Goal: Information Seeking & Learning: Learn about a topic

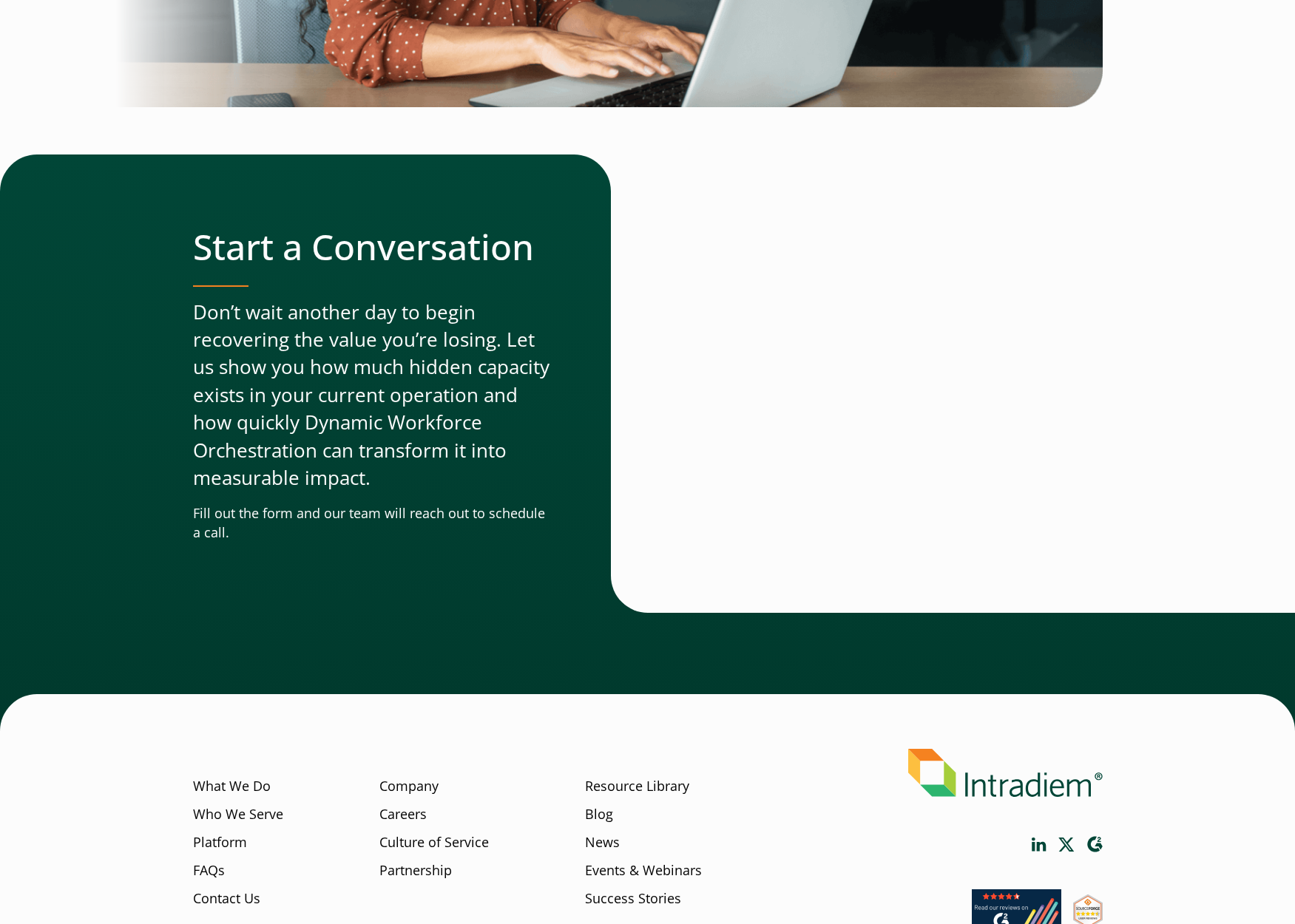
scroll to position [4237, 0]
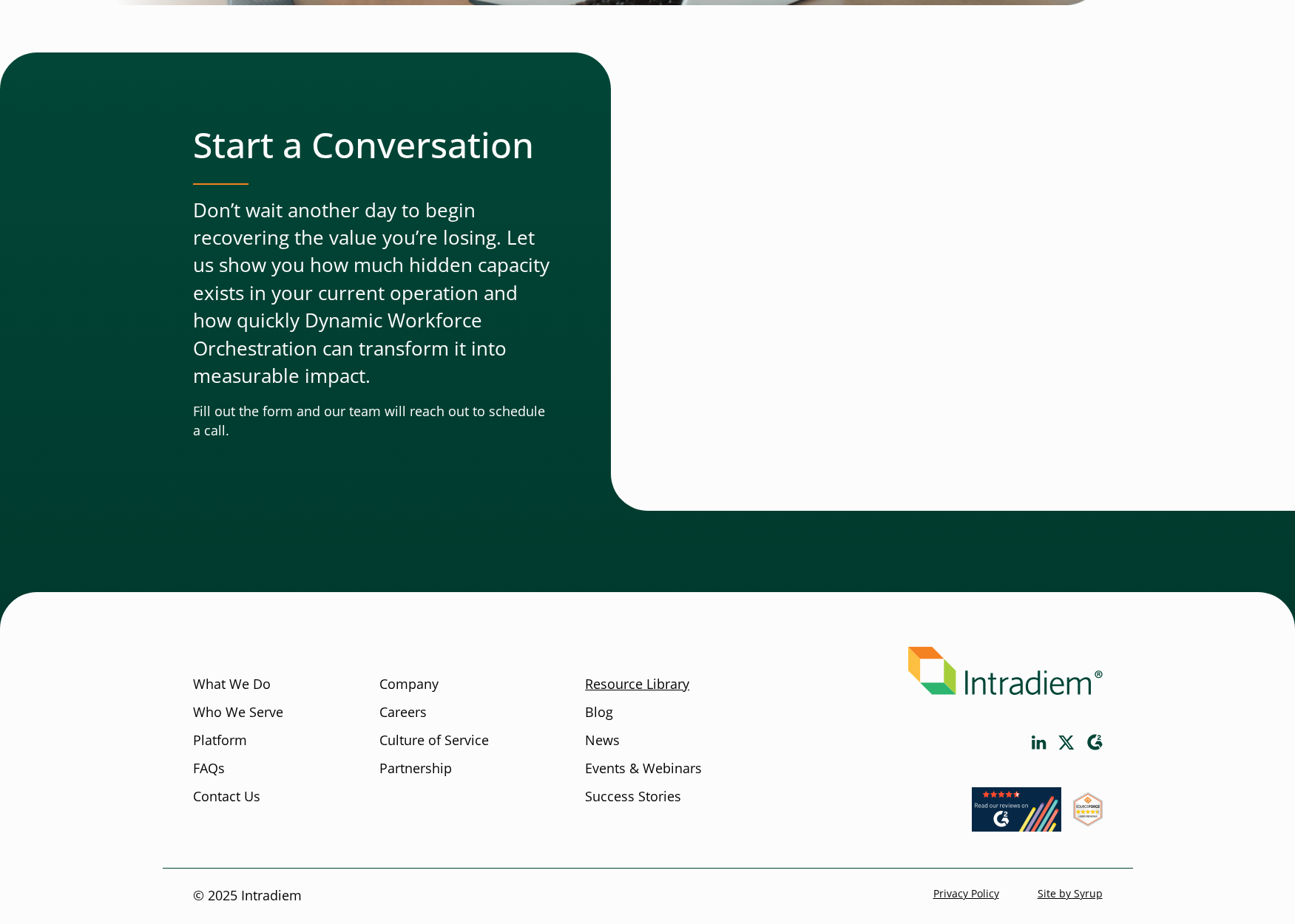
click at [620, 689] on link "Resource Library" at bounding box center [636, 685] width 104 height 20
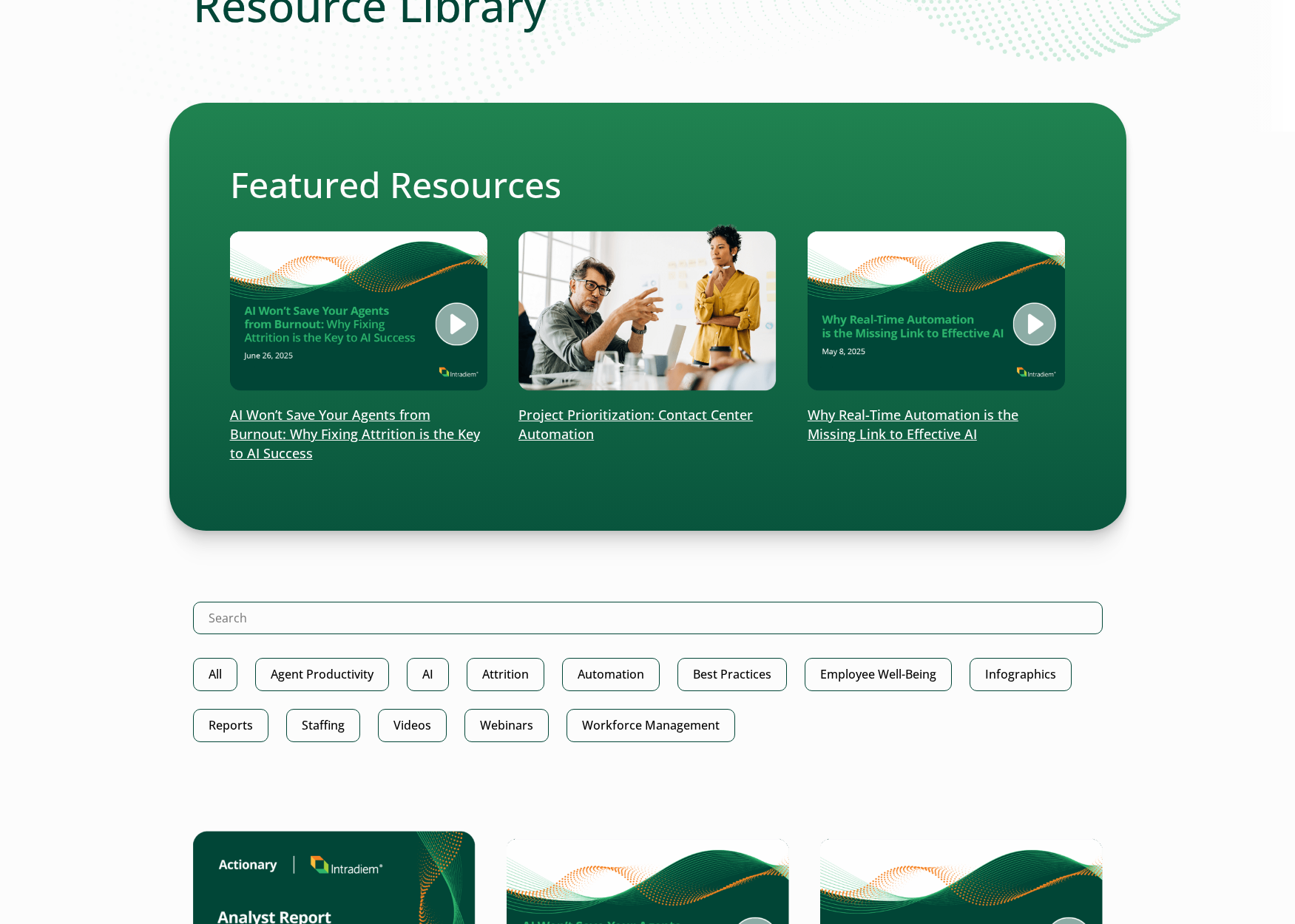
scroll to position [246, 0]
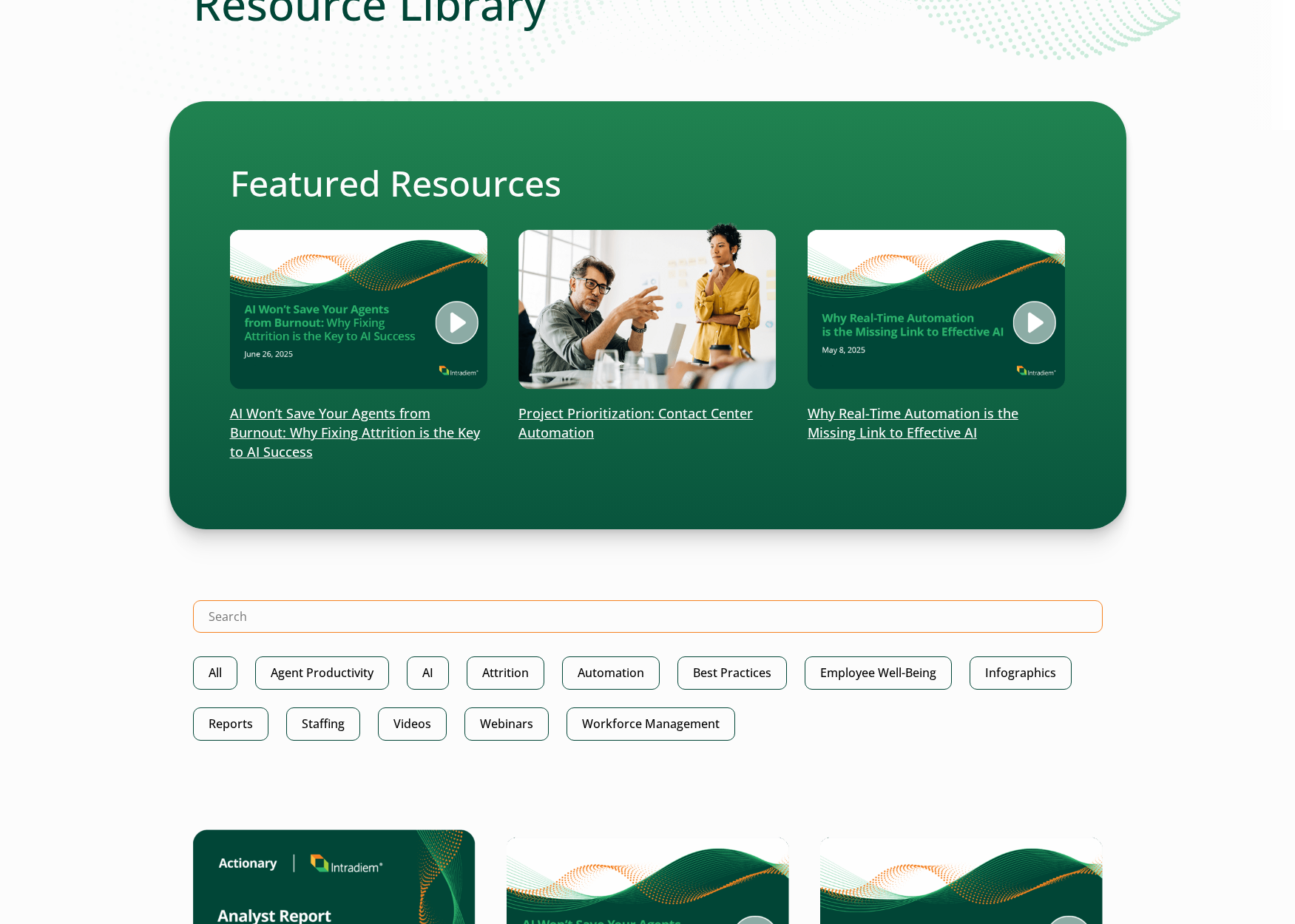
click at [281, 613] on input "Search Intradiem" at bounding box center [647, 617] width 909 height 33
type input "ROI"
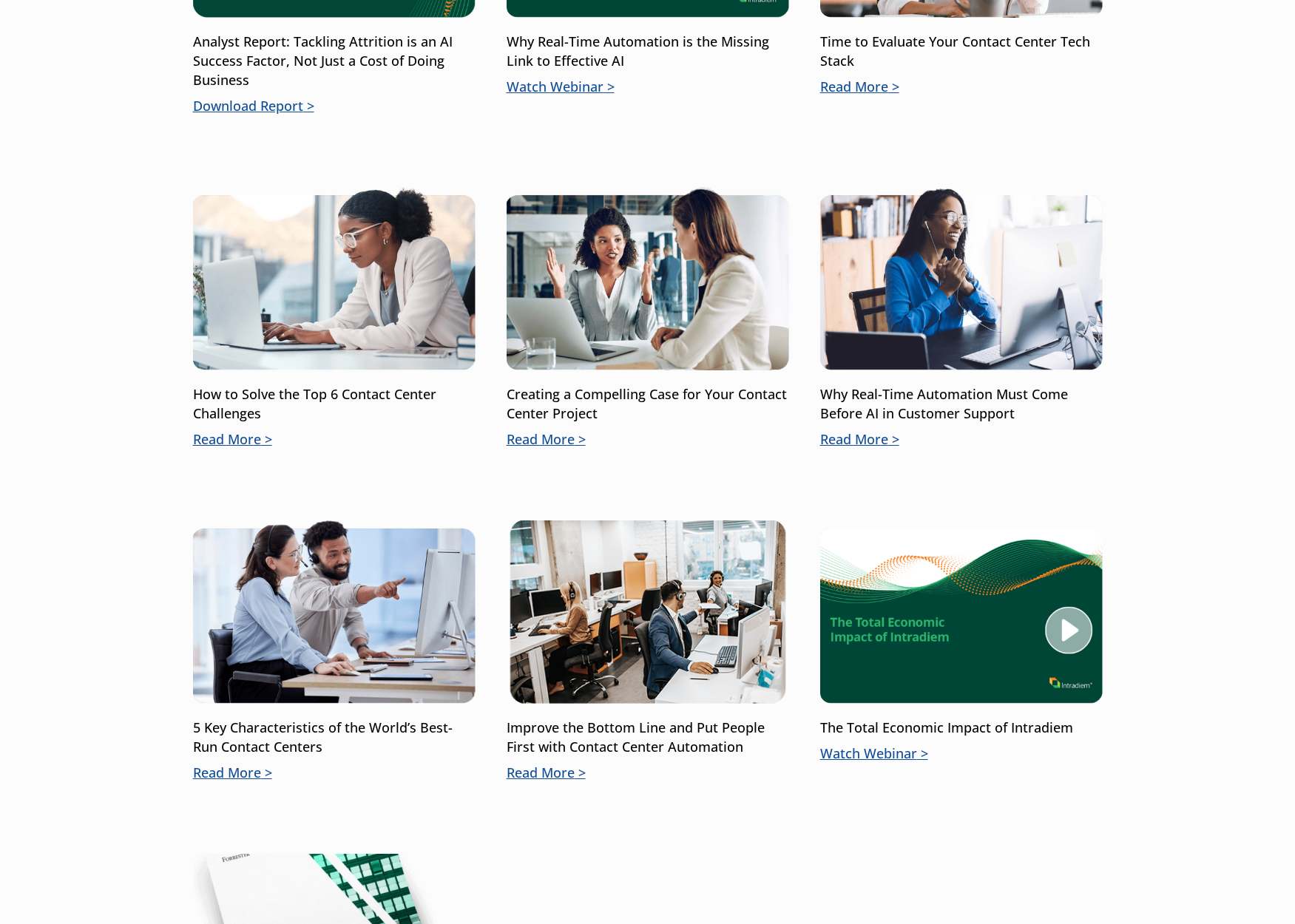
scroll to position [1246, 0]
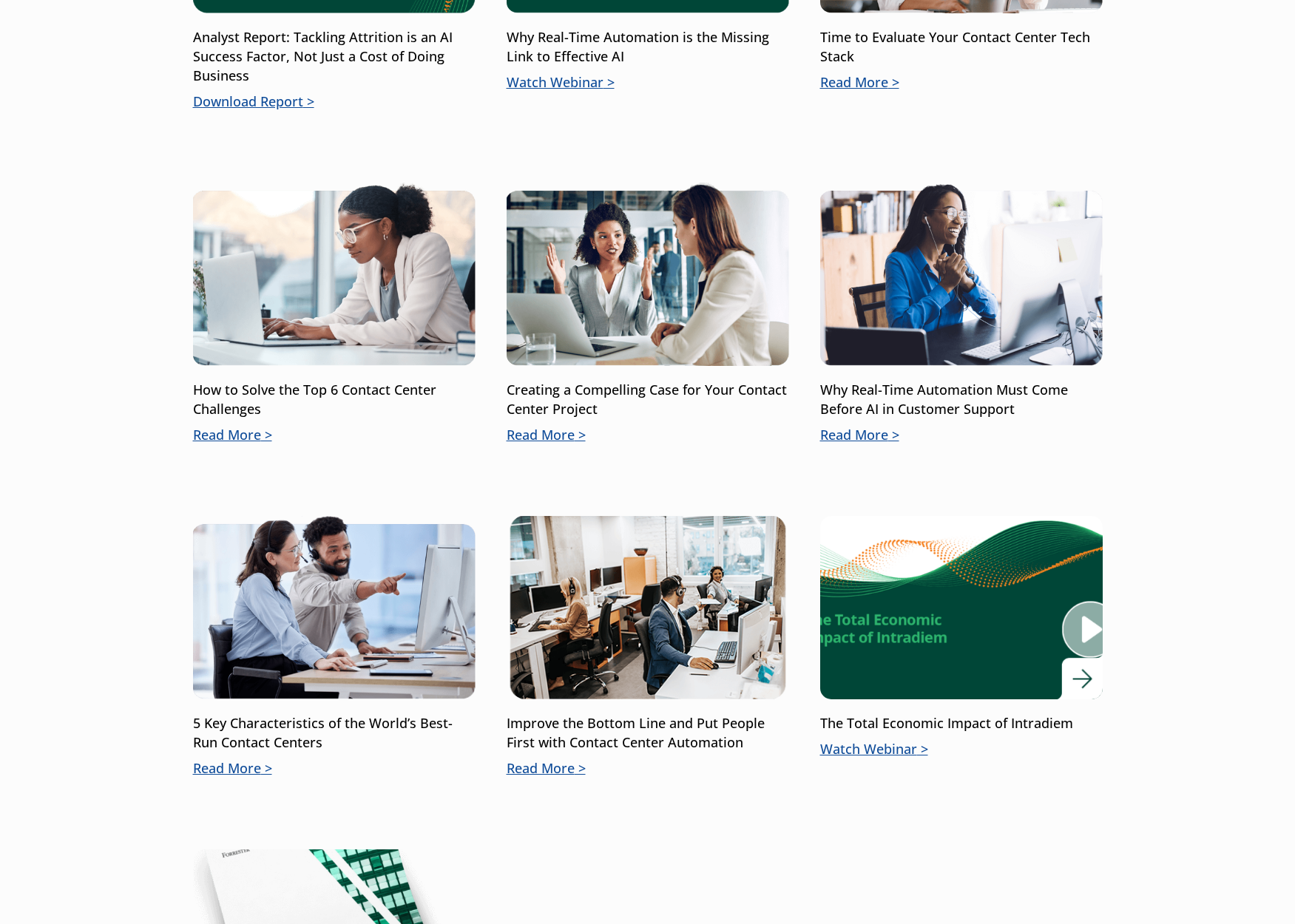
click at [887, 626] on img at bounding box center [960, 608] width 339 height 220
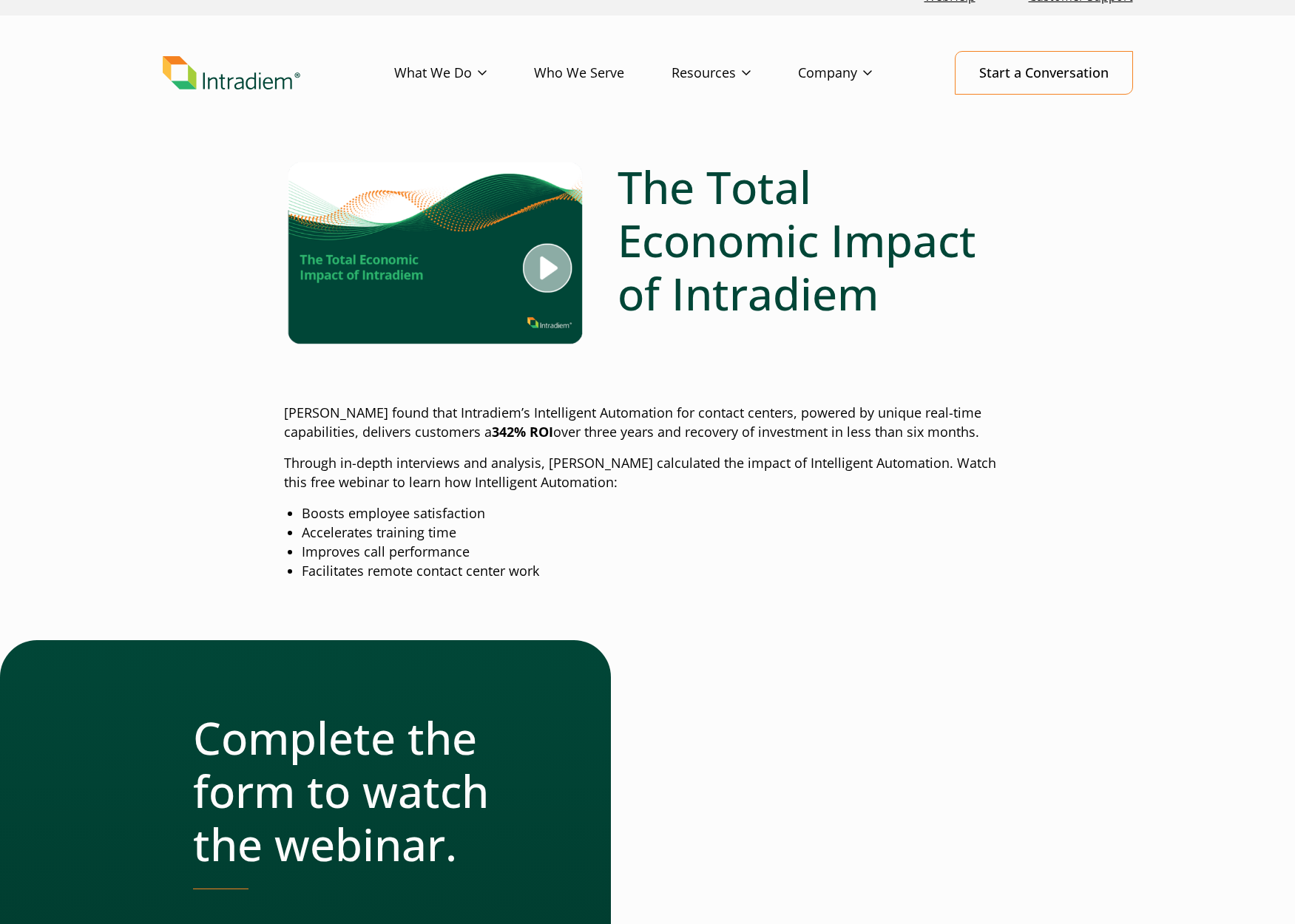
scroll to position [23, 0]
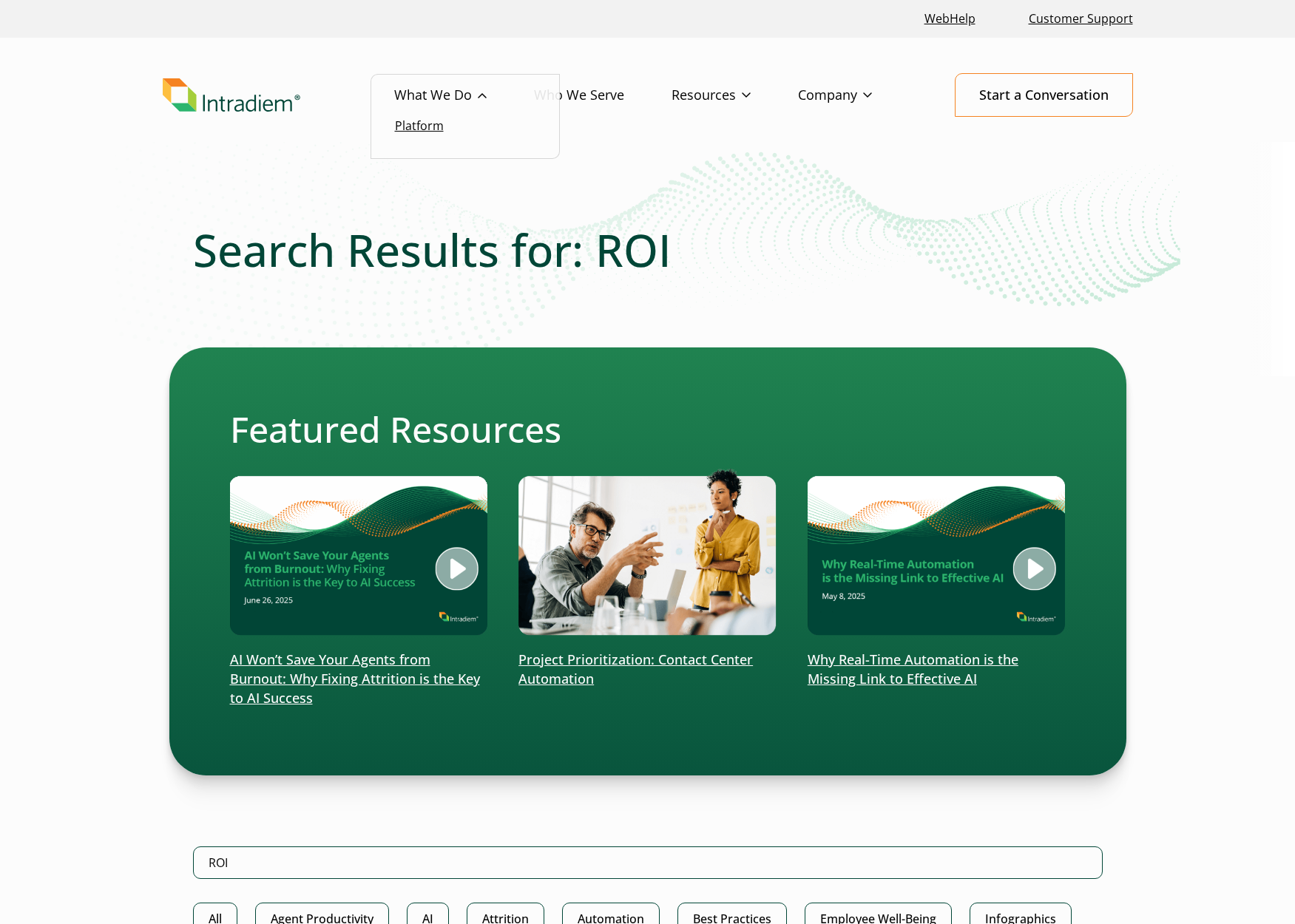
click at [433, 131] on link "Platform" at bounding box center [419, 125] width 49 height 16
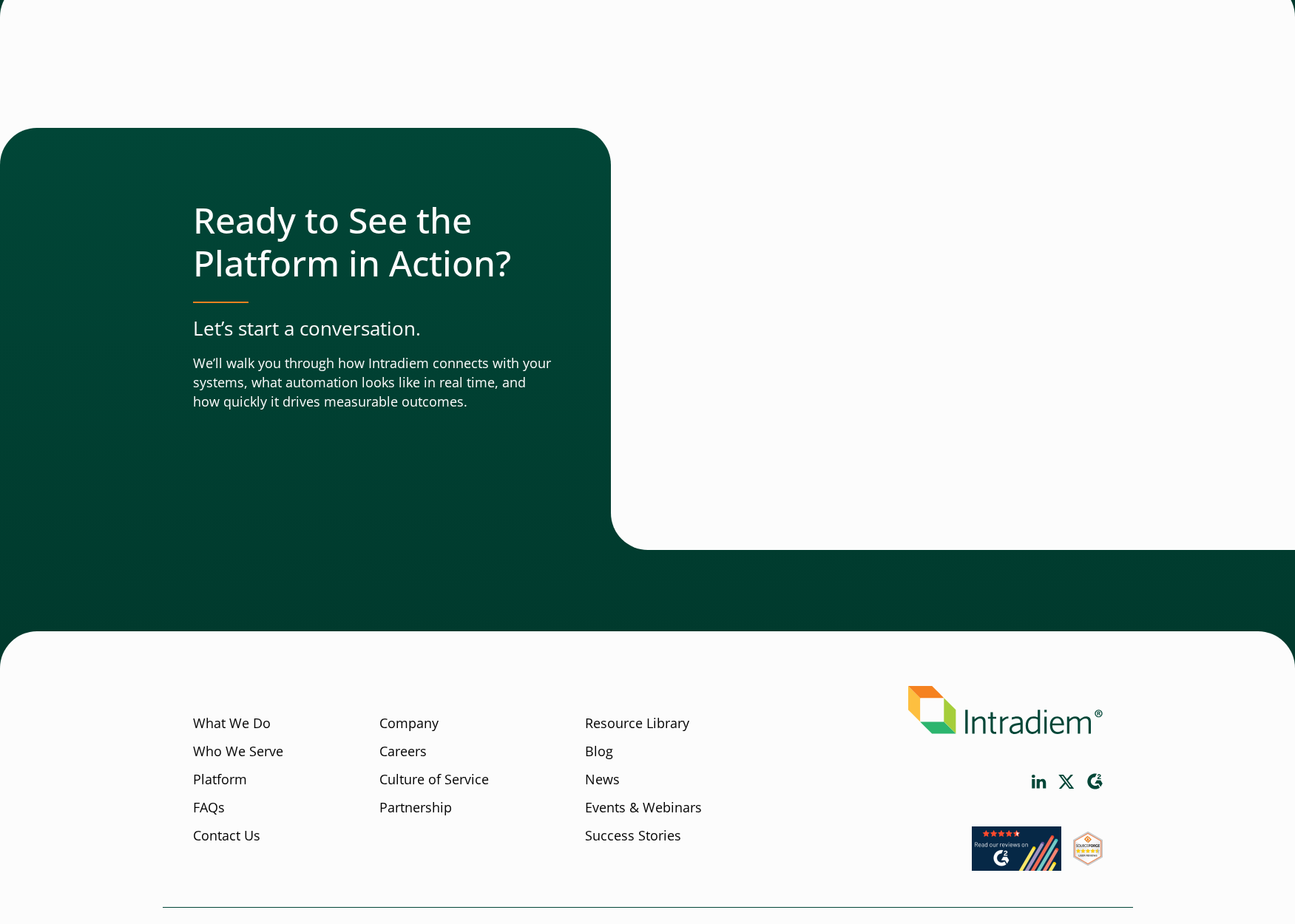
scroll to position [4932, 0]
